Goal: Information Seeking & Learning: Learn about a topic

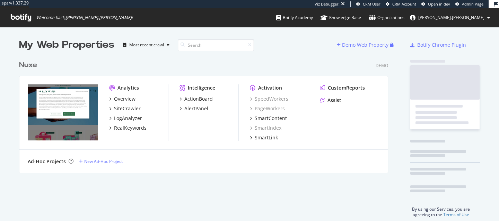
scroll to position [221, 499]
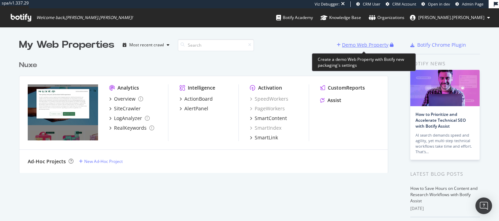
click at [350, 43] on div "Demo Web Property" at bounding box center [365, 45] width 46 height 7
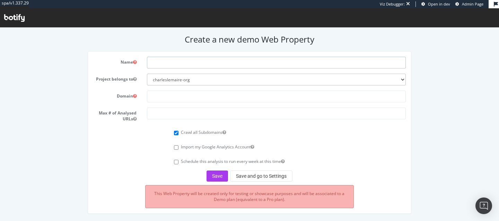
click at [267, 60] on input "text" at bounding box center [276, 63] width 259 height 12
type input "Canyon"
click at [228, 95] on input "text" at bounding box center [276, 97] width 259 height 12
paste input "https://www.canyon.com/en-fr/"
type input "https://www.canyon.com/"
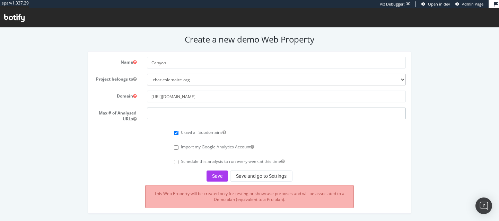
click at [176, 114] on input "number" at bounding box center [276, 114] width 259 height 12
type input "50000"
click at [217, 174] on button "Save" at bounding box center [217, 176] width 21 height 11
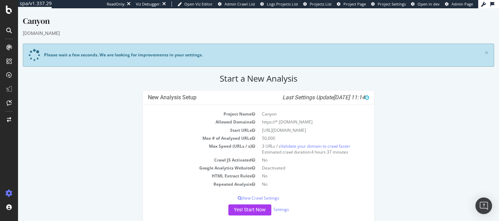
click at [10, 32] on icon at bounding box center [9, 31] width 6 height 6
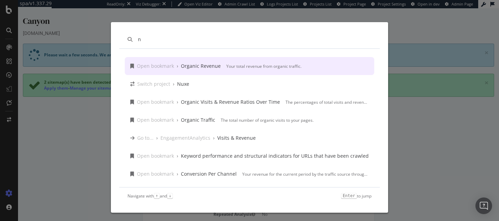
type input "n"
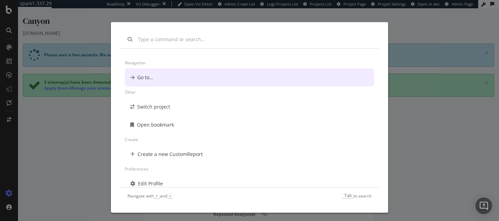
click at [75, 139] on div "Navigation Go to... Other Switch project Open bookmark Create Create a new Cust…" at bounding box center [249, 110] width 499 height 221
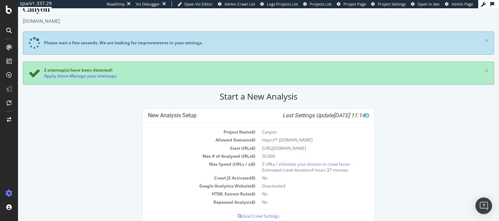
scroll to position [10, 0]
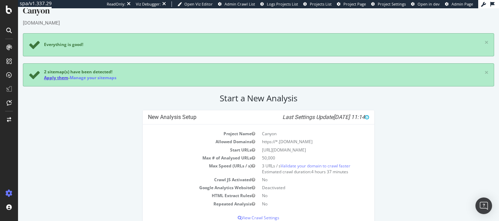
click at [60, 79] on link "Apply them" at bounding box center [56, 78] width 24 height 6
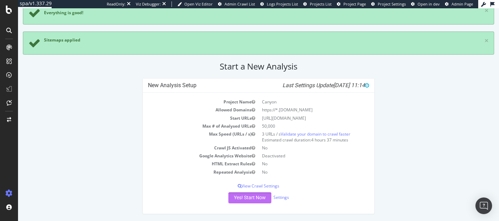
click at [246, 199] on button "Yes! Start Now" at bounding box center [249, 198] width 43 height 11
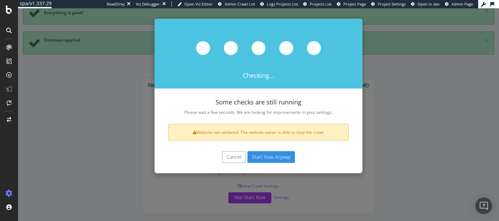
click at [264, 160] on button "Start Now Anyway" at bounding box center [270, 157] width 47 height 12
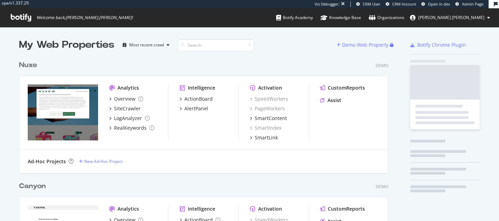
scroll to position [243, 375]
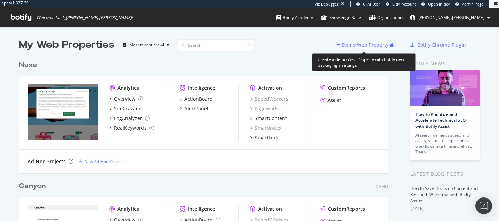
click at [350, 44] on div "Demo Web Property" at bounding box center [365, 45] width 46 height 7
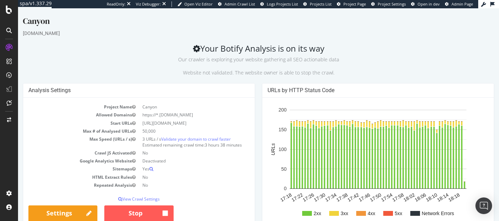
click at [11, 29] on icon at bounding box center [9, 31] width 6 height 6
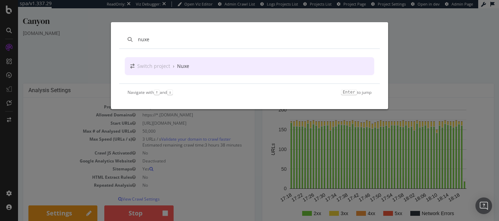
type input "nuxe"
click at [198, 65] on div "Switch project › Nuxe" at bounding box center [249, 66] width 249 height 18
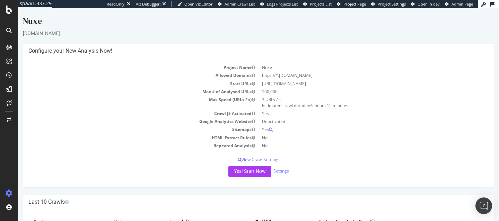
scroll to position [112, 0]
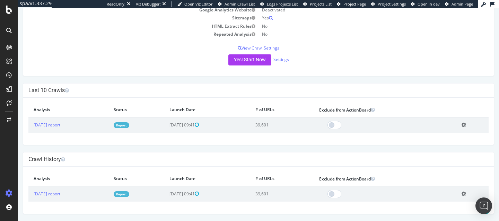
click at [58, 129] on td "2025 Aug. 21st report" at bounding box center [68, 125] width 80 height 16
click at [58, 127] on link "2025 Aug. 21st report" at bounding box center [47, 125] width 27 height 6
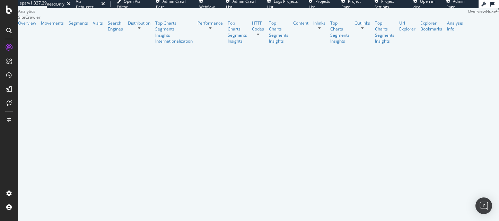
scroll to position [54, 0]
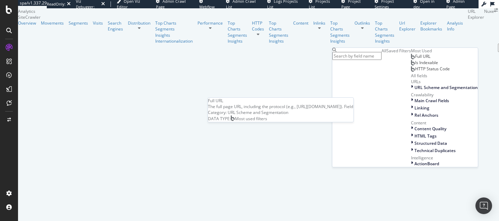
click at [415, 59] on span "Full URL" at bounding box center [422, 56] width 15 height 6
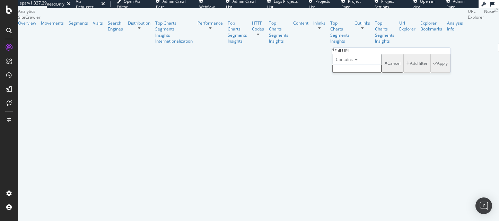
click at [353, 62] on span "Contains" at bounding box center [344, 59] width 17 height 6
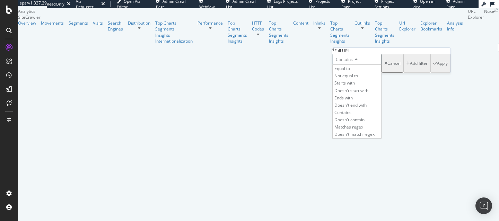
click at [353, 62] on span "Contains" at bounding box center [344, 59] width 17 height 6
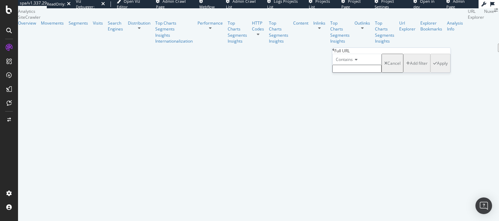
click at [363, 73] on input "text" at bounding box center [356, 69] width 49 height 8
paste input "https://fr.nuxe.com/"
type input "https://fr.nuxe.com/"
click at [437, 68] on div "Apply" at bounding box center [442, 65] width 11 height 6
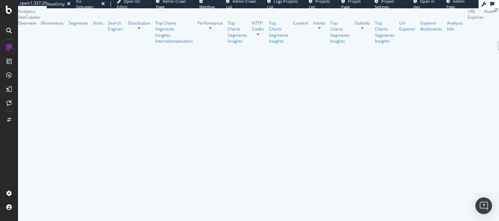
scroll to position [140, 0]
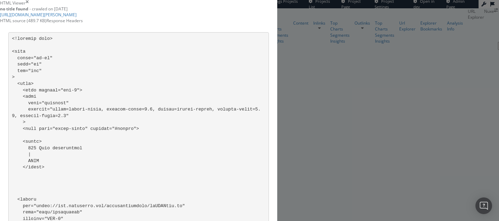
click at [29, 6] on icon "times" at bounding box center [27, 3] width 3 height 6
